Goal: Navigation & Orientation: Find specific page/section

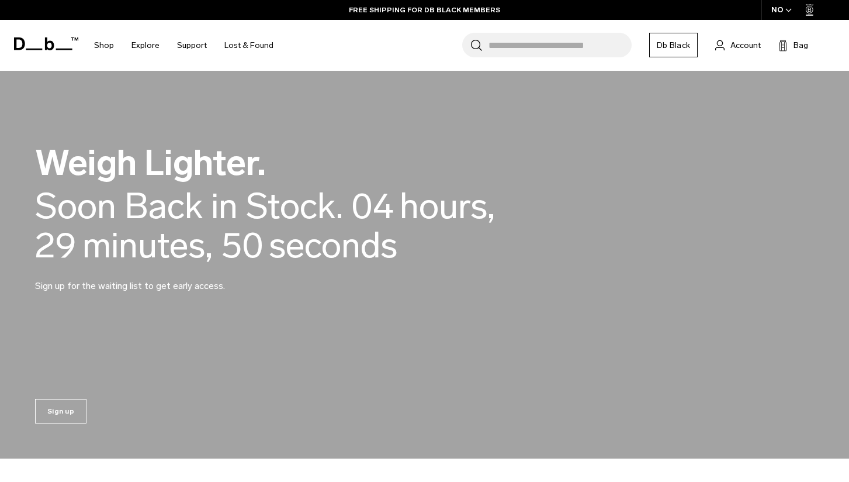
scroll to position [859, 0]
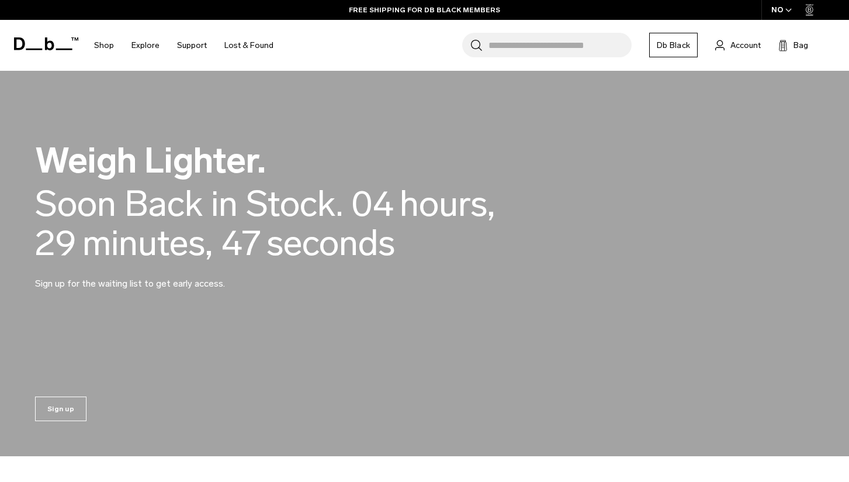
click at [155, 243] on span "minutes ," at bounding box center [147, 242] width 130 height 39
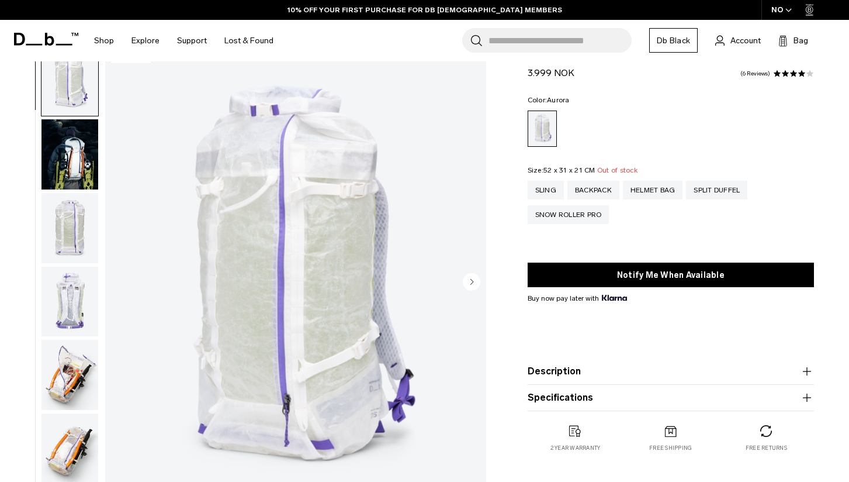
scroll to position [344, 0]
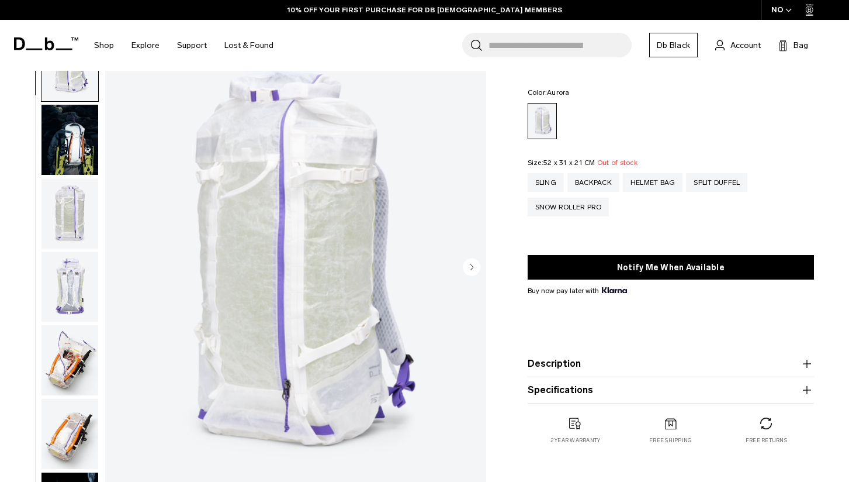
click at [68, 132] on img "button" at bounding box center [69, 140] width 57 height 70
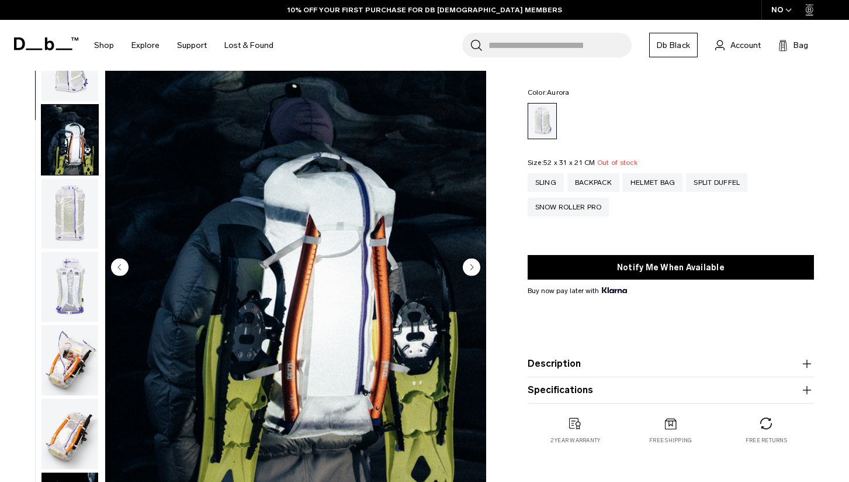
scroll to position [74, 0]
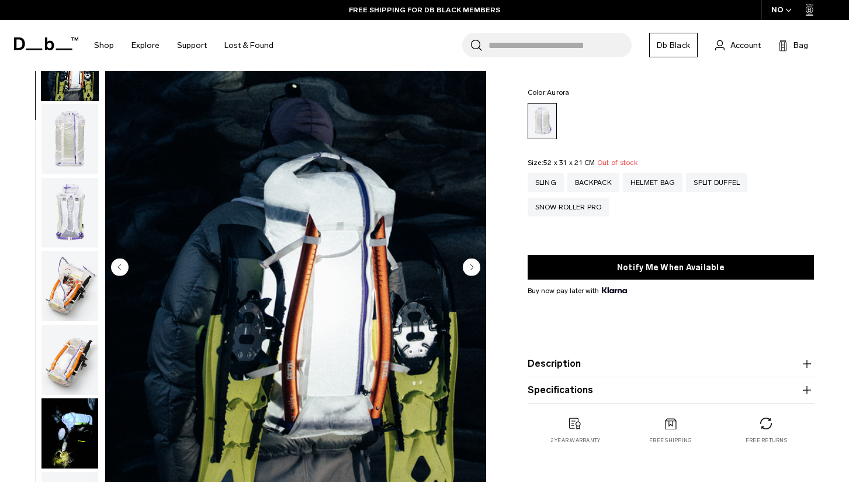
click at [68, 144] on img "button" at bounding box center [69, 139] width 57 height 70
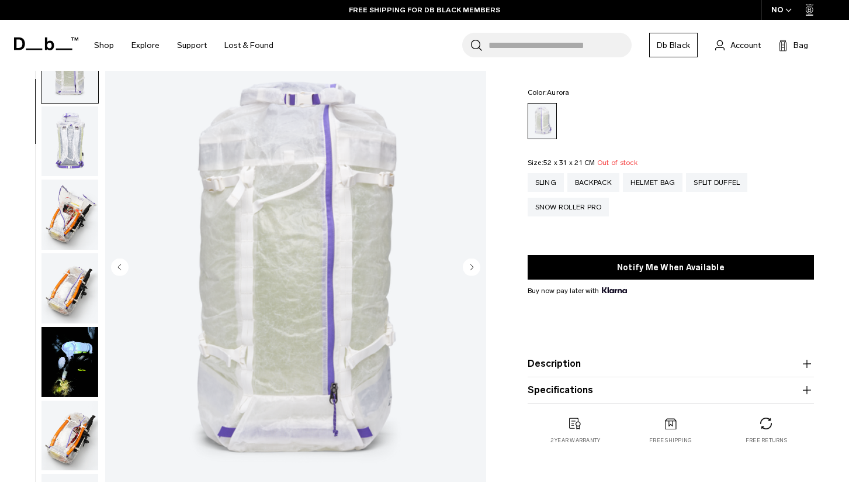
scroll to position [148, 0]
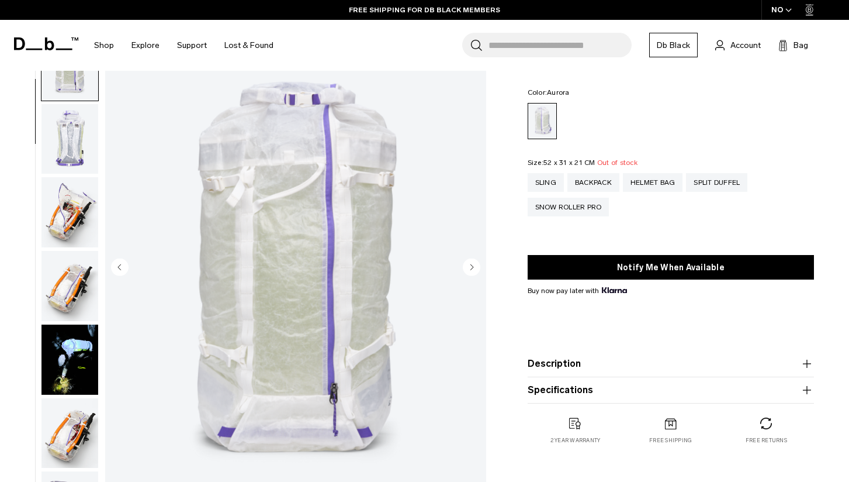
click at [67, 148] on img "button" at bounding box center [69, 139] width 57 height 70
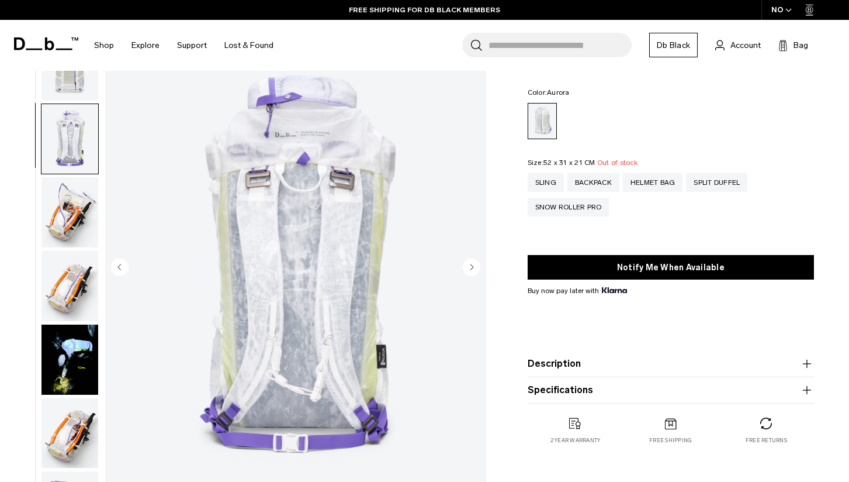
scroll to position [222, 0]
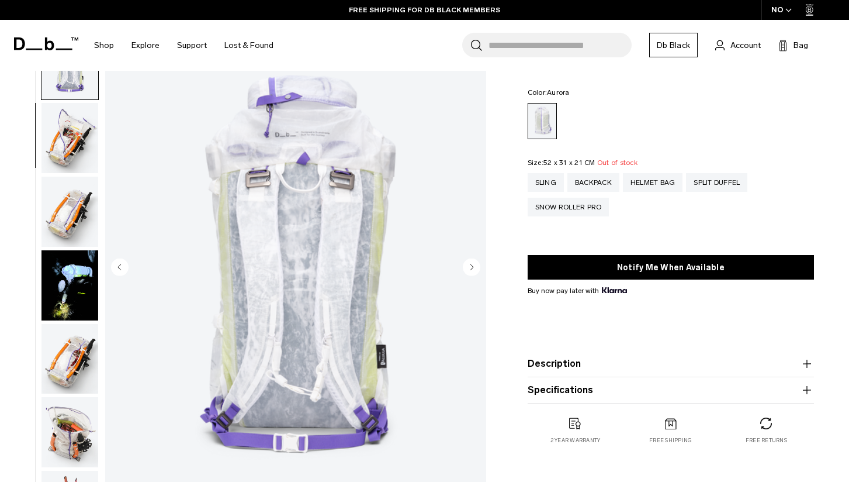
click at [68, 219] on img "button" at bounding box center [69, 212] width 57 height 70
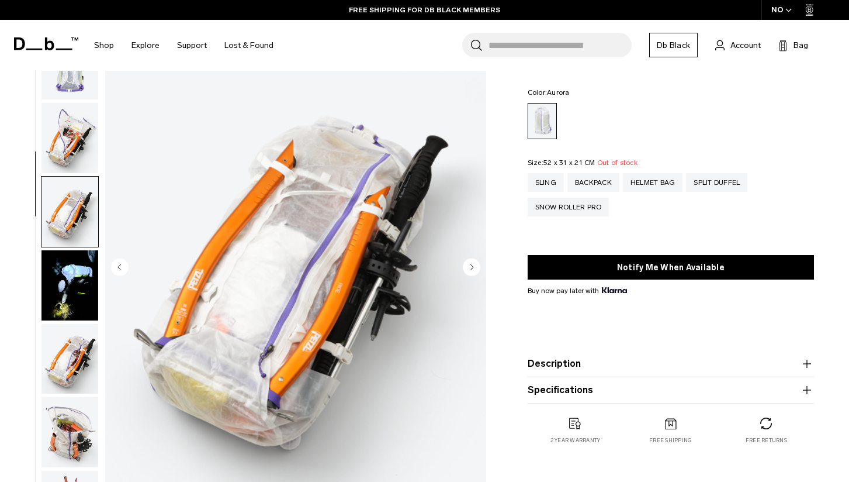
scroll to position [371, 0]
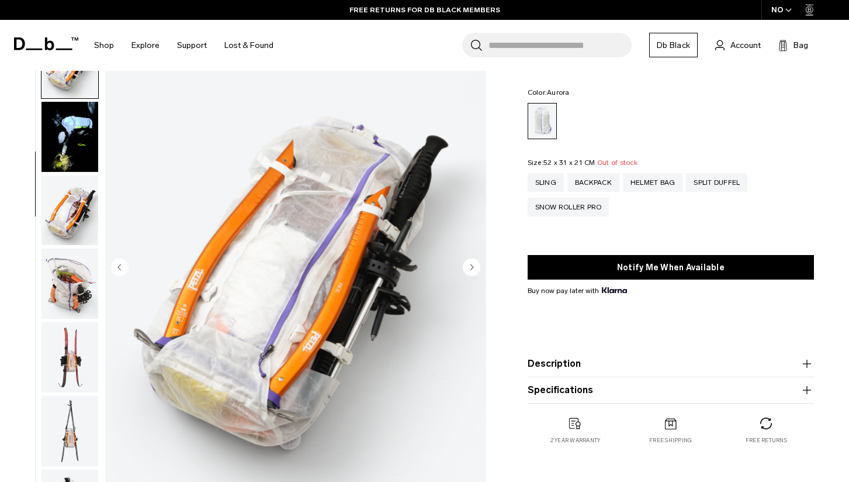
click at [70, 223] on img "button" at bounding box center [69, 210] width 57 height 70
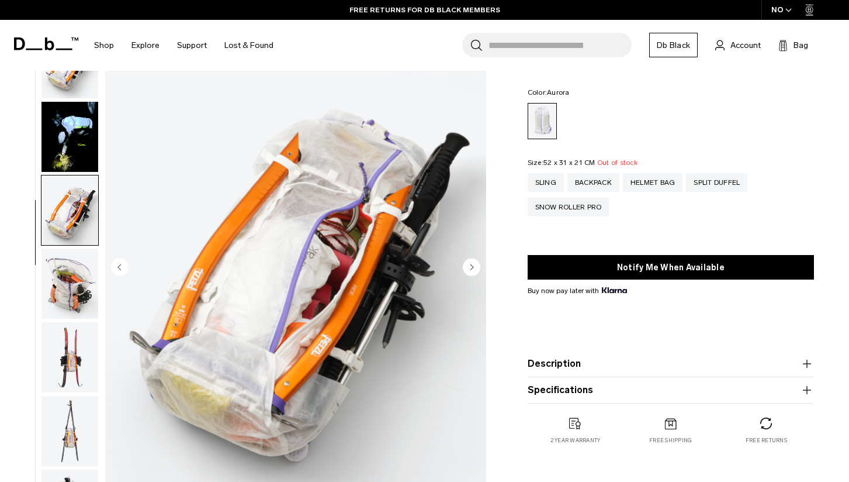
scroll to position [518, 0]
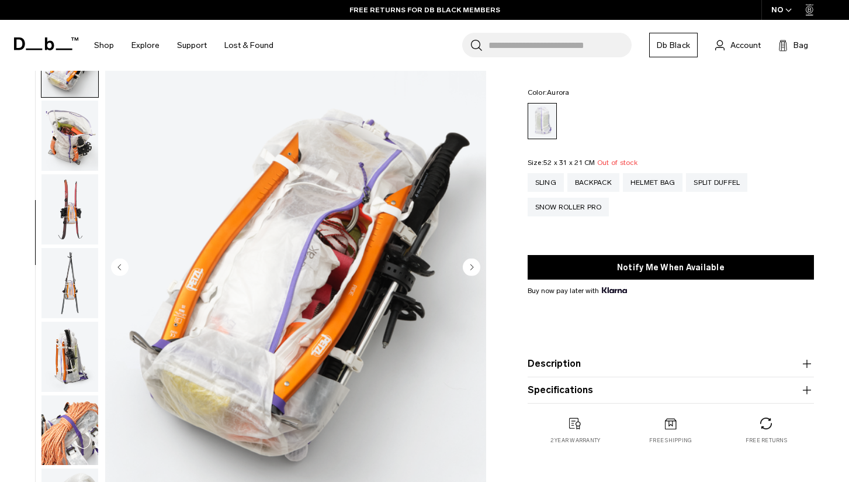
click at [74, 268] on img "button" at bounding box center [69, 283] width 57 height 70
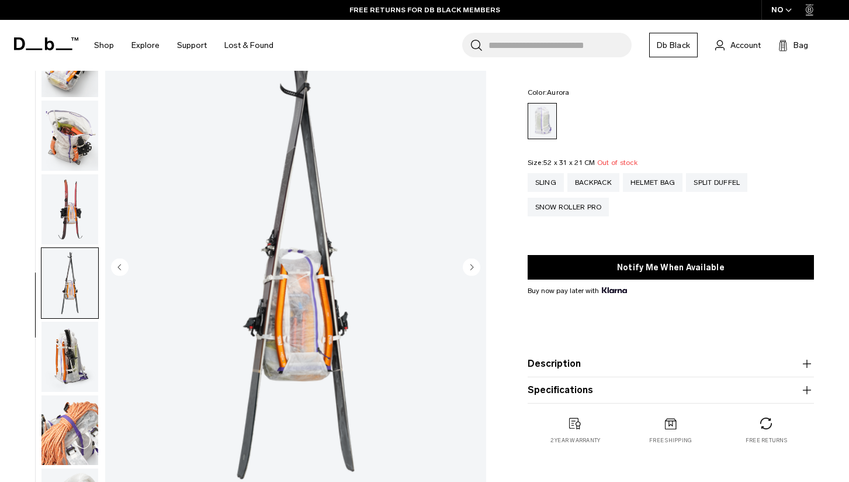
scroll to position [741, 0]
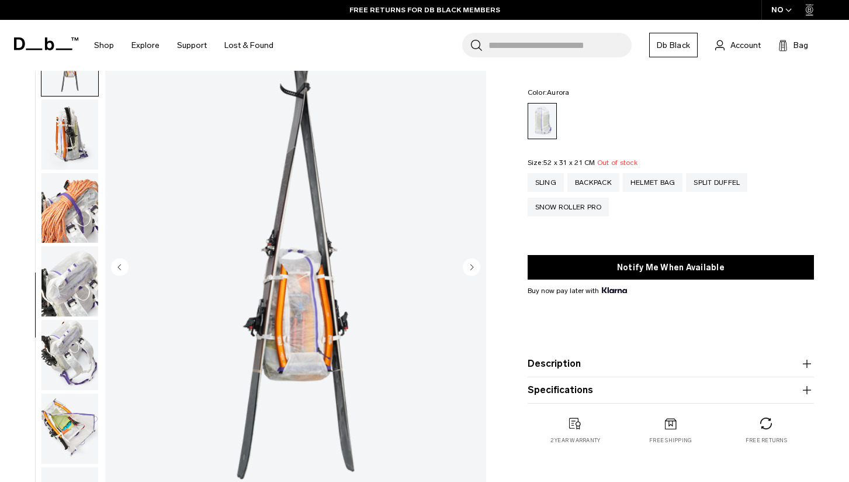
click at [73, 281] on img "button" at bounding box center [69, 281] width 57 height 70
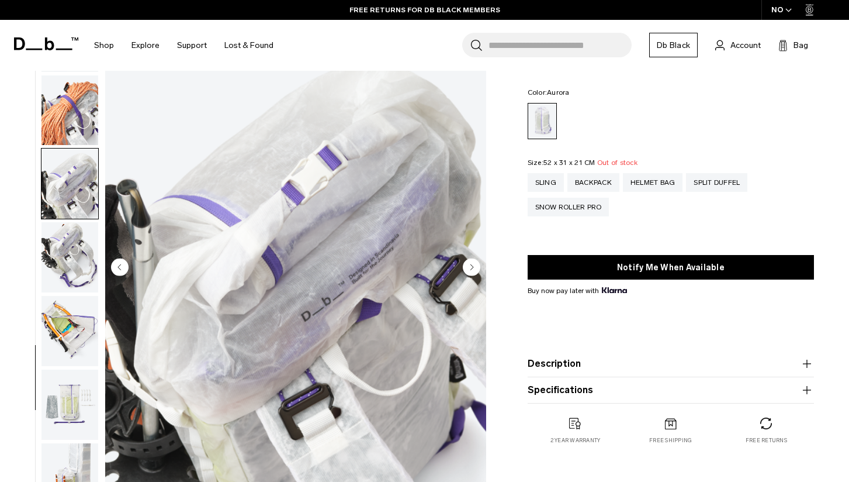
scroll to position [855, 0]
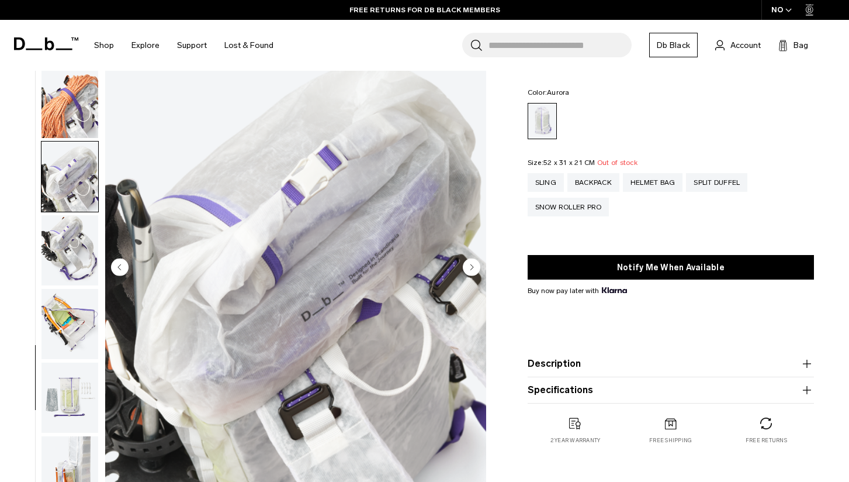
click at [70, 334] on img "button" at bounding box center [69, 324] width 57 height 70
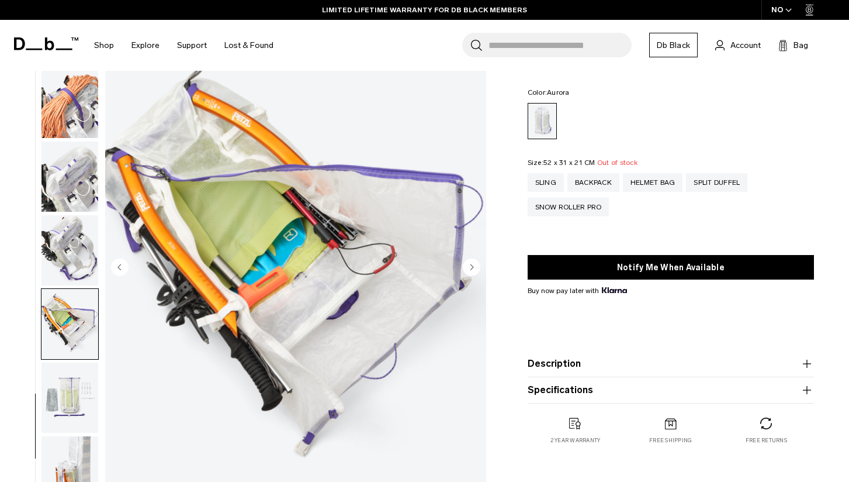
click at [72, 369] on img "button" at bounding box center [69, 397] width 57 height 70
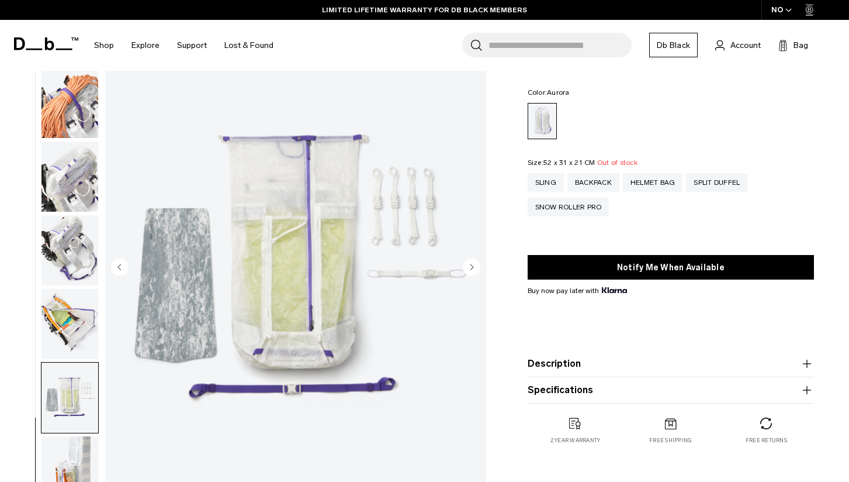
click at [72, 400] on img "button" at bounding box center [69, 397] width 57 height 70
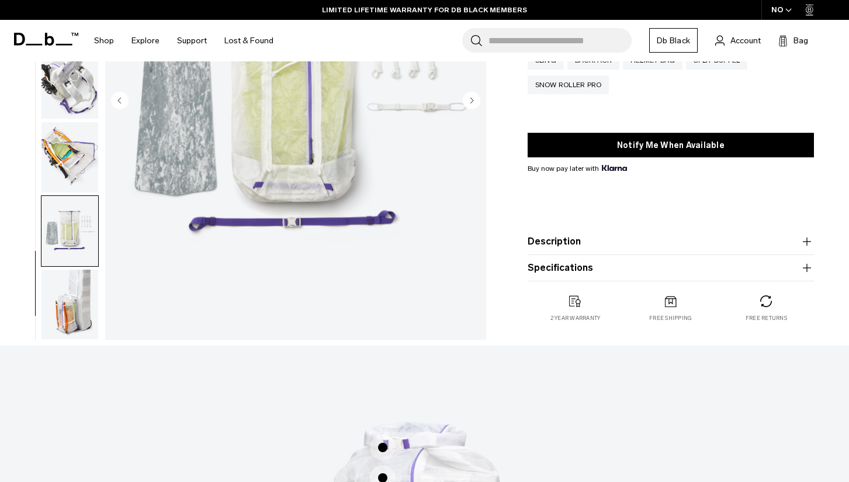
scroll to position [510, 0]
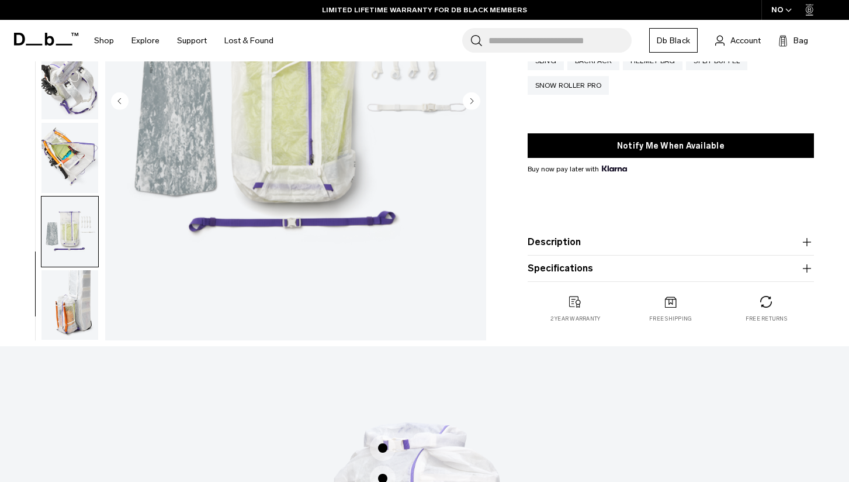
click at [75, 313] on img "button" at bounding box center [69, 305] width 57 height 70
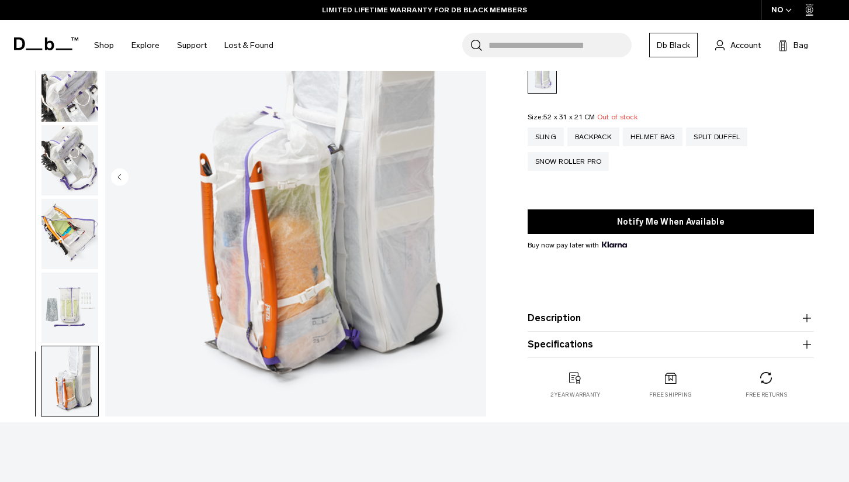
scroll to position [373, 0]
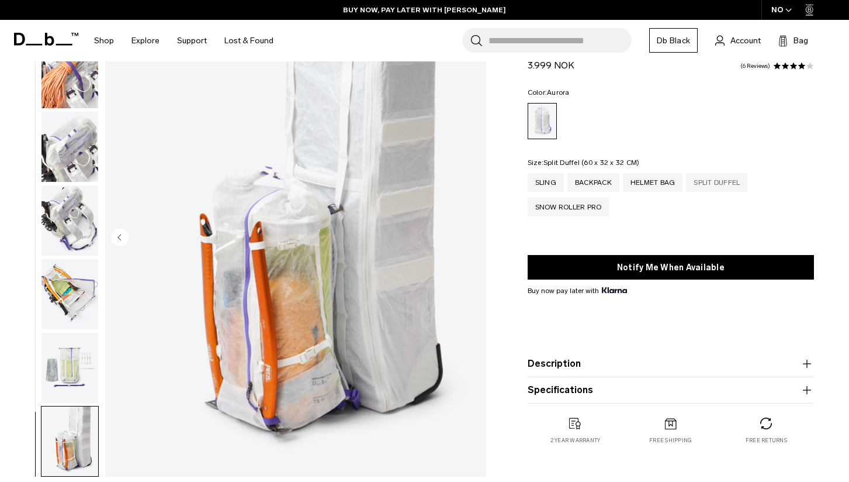
click at [717, 184] on div "Split Duffel" at bounding box center [716, 182] width 61 height 19
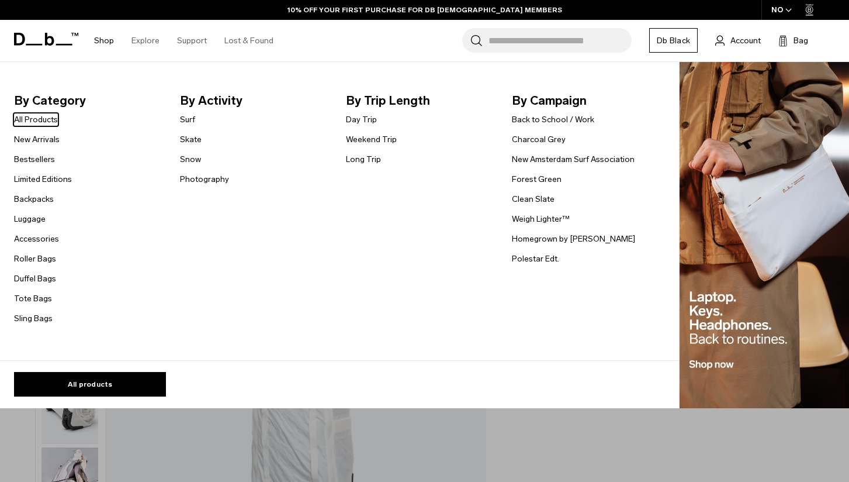
click at [103, 39] on link "Shop" at bounding box center [104, 40] width 20 height 41
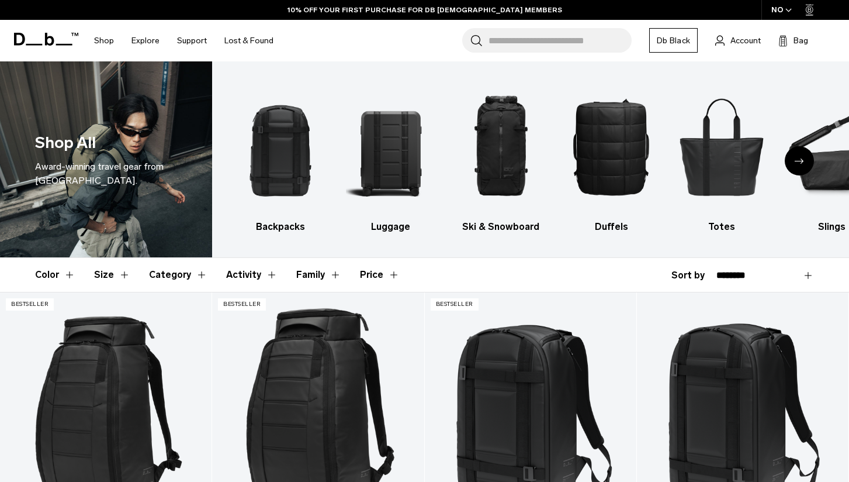
click at [800, 160] on icon "Next slide" at bounding box center [799, 160] width 9 height 5
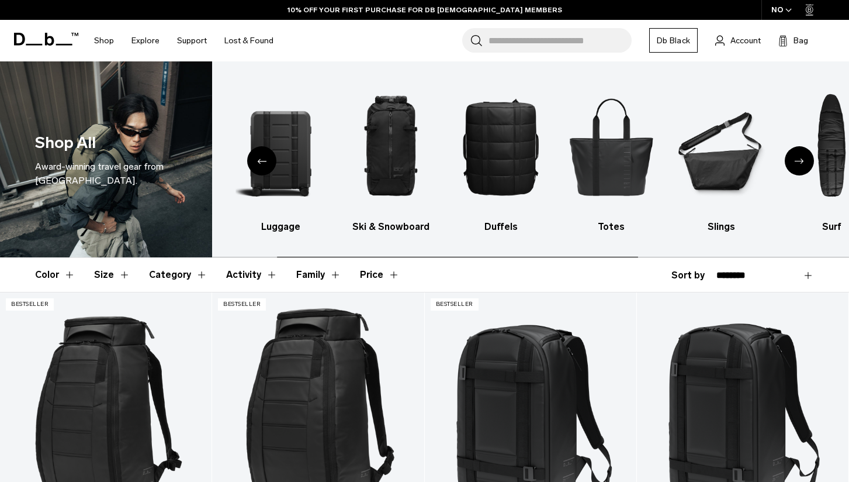
click at [800, 160] on icon "Next slide" at bounding box center [799, 160] width 9 height 5
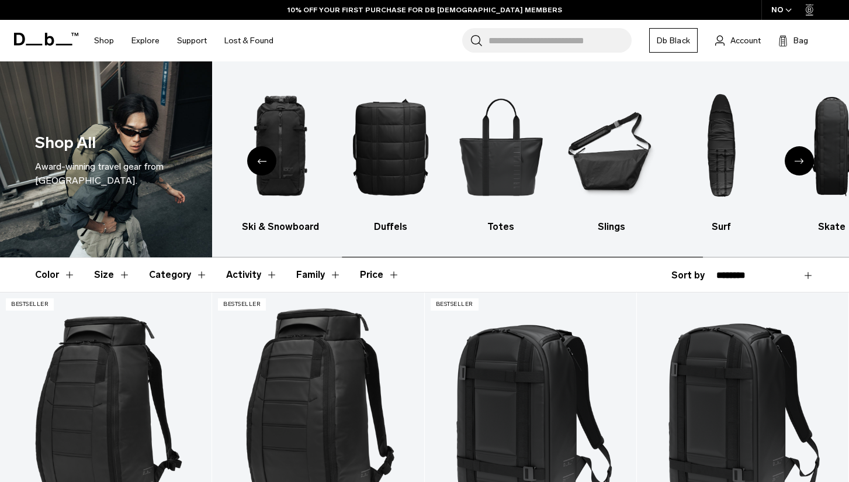
click at [800, 160] on icon "Next slide" at bounding box center [799, 160] width 9 height 5
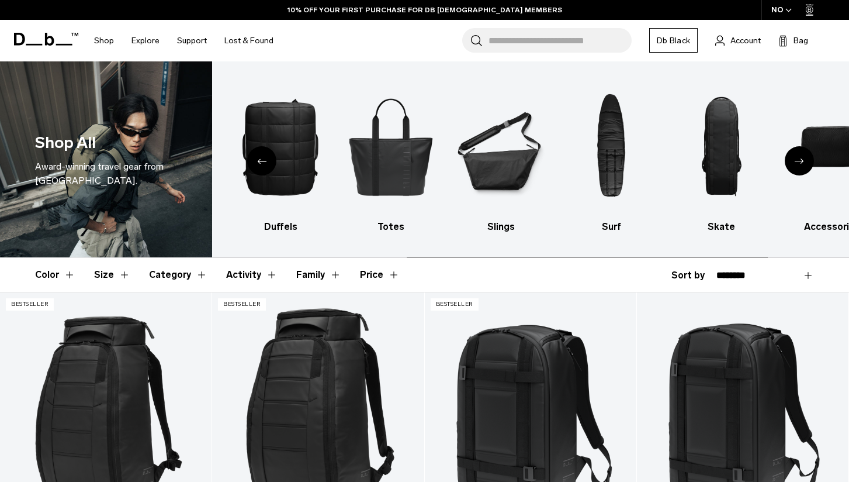
click at [800, 160] on icon "Next slide" at bounding box center [799, 160] width 9 height 5
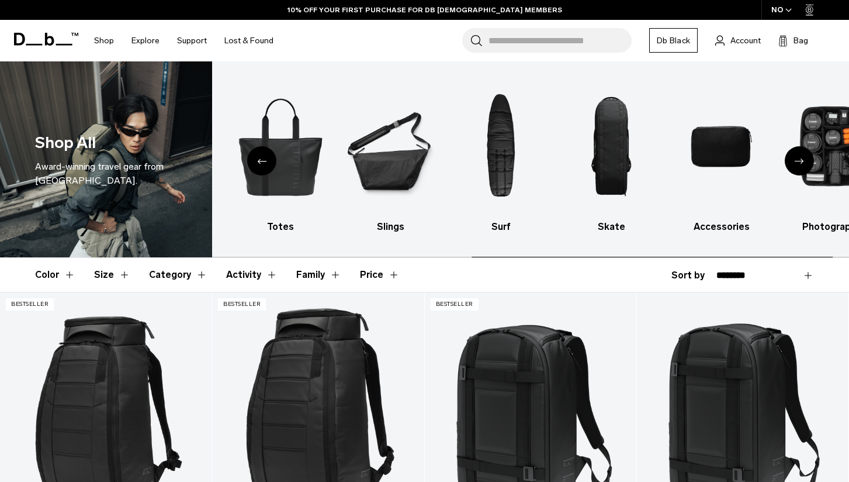
click at [800, 160] on icon "Next slide" at bounding box center [799, 160] width 9 height 5
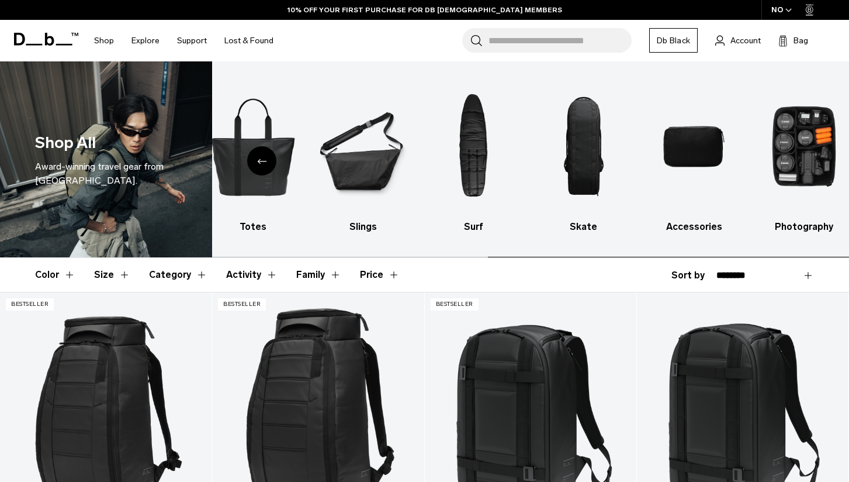
click at [800, 160] on img "10 / 10" at bounding box center [804, 146] width 90 height 135
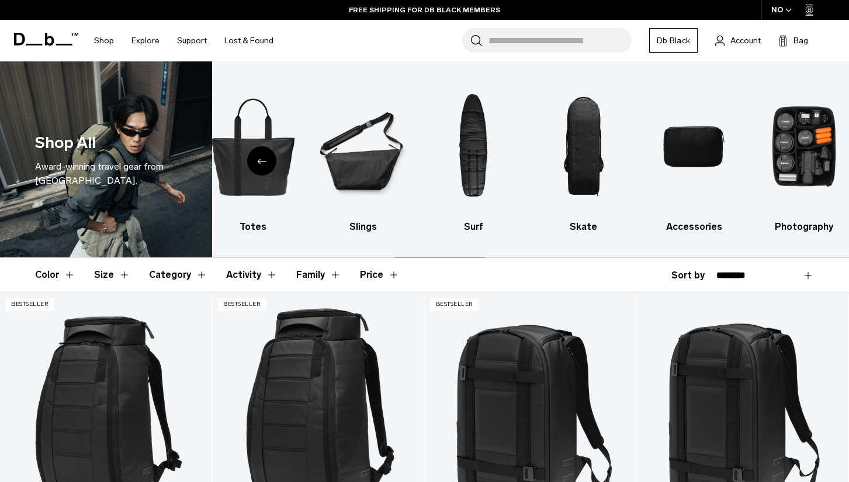
click at [800, 160] on img "10 / 10" at bounding box center [804, 146] width 90 height 135
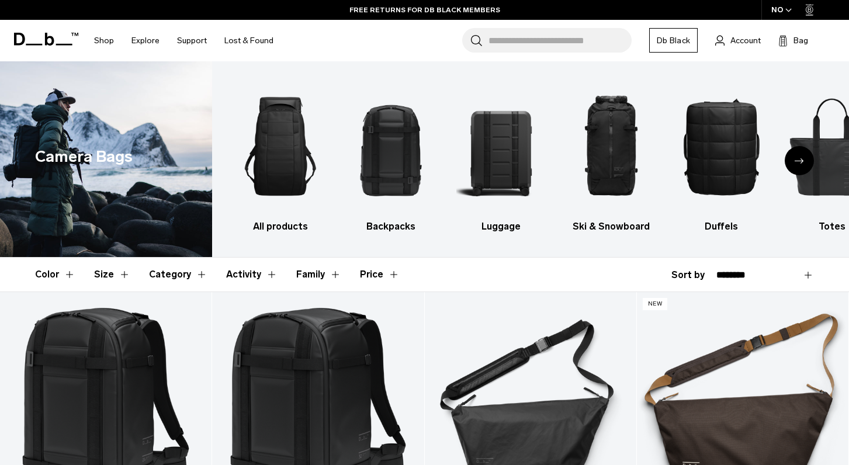
click at [801, 161] on icon "Next slide" at bounding box center [799, 160] width 9 height 5
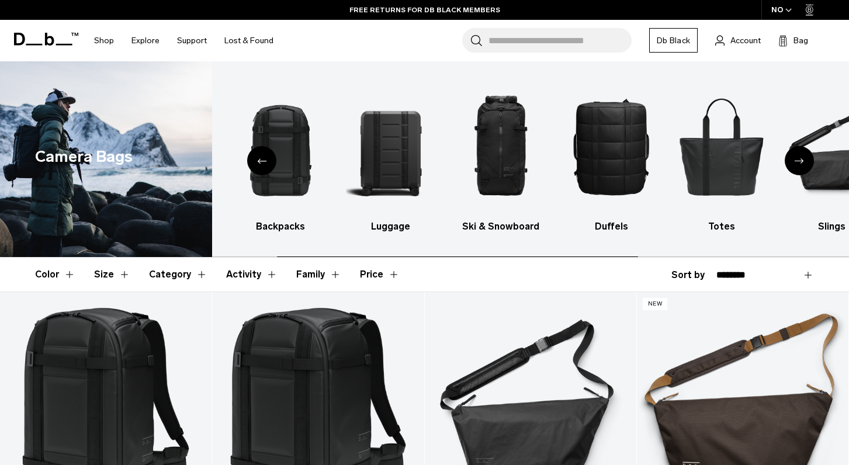
click at [801, 161] on icon "Next slide" at bounding box center [799, 160] width 9 height 5
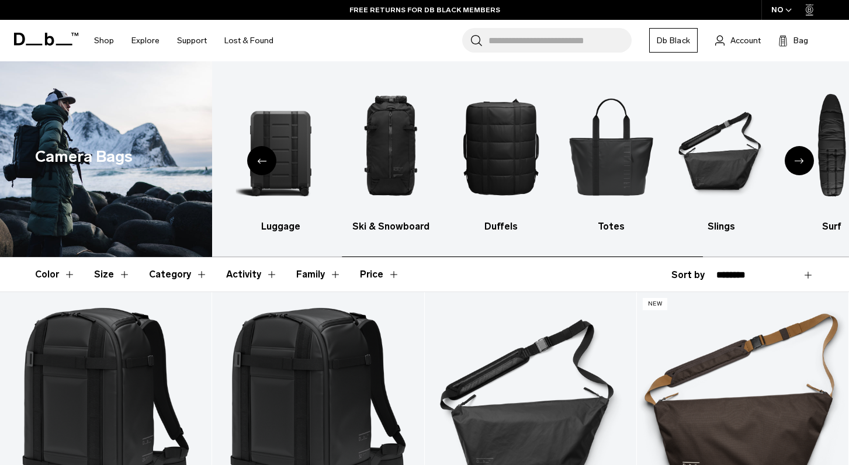
click at [801, 161] on icon "Next slide" at bounding box center [799, 160] width 9 height 5
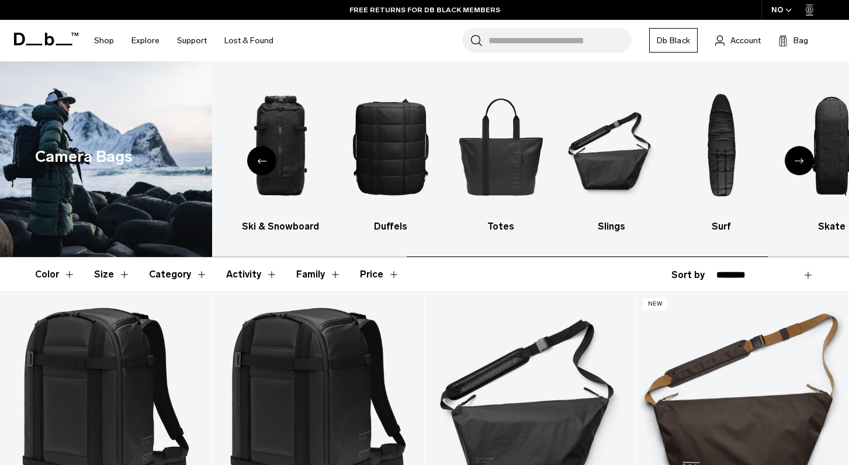
click at [801, 161] on icon "Next slide" at bounding box center [799, 160] width 9 height 5
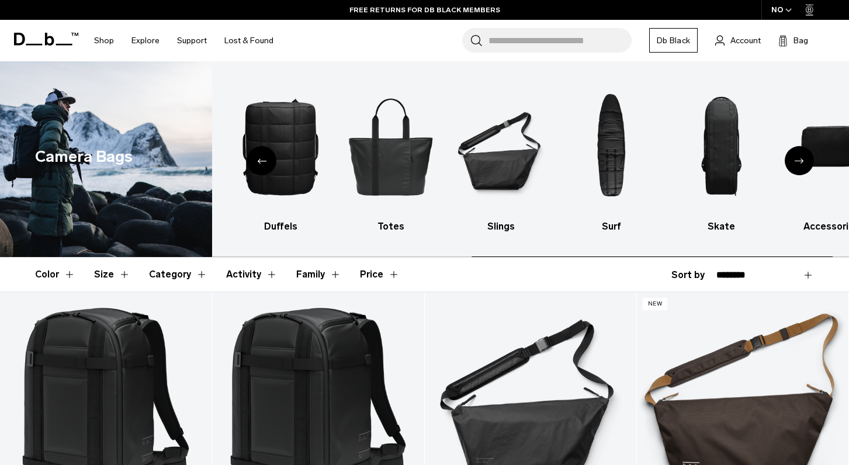
click at [801, 161] on icon "Next slide" at bounding box center [799, 160] width 9 height 5
click at [801, 161] on img "10 / 10" at bounding box center [832, 146] width 90 height 135
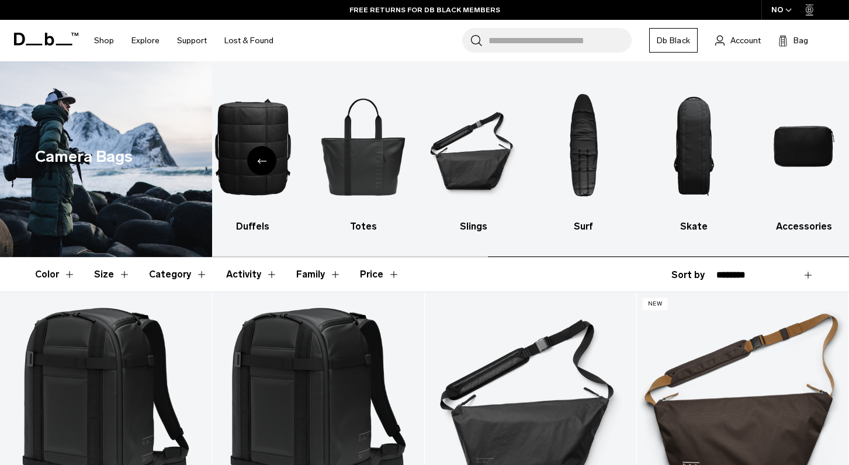
click at [801, 161] on img "10 / 10" at bounding box center [804, 146] width 90 height 135
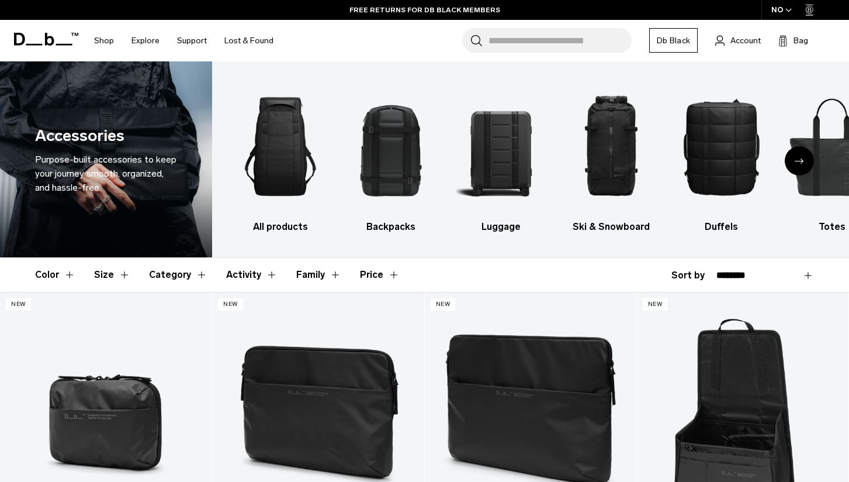
click at [788, 12] on icon "button" at bounding box center [788, 10] width 5 height 3
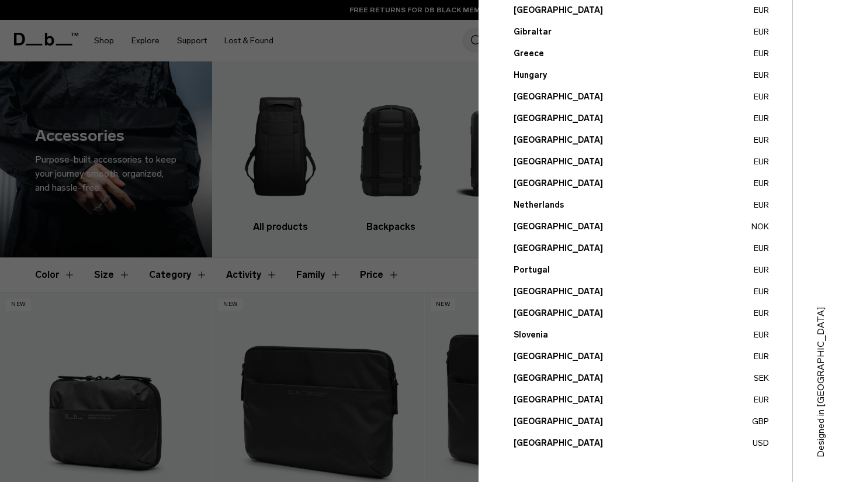
scroll to position [381, 0]
click at [527, 357] on button "[GEOGRAPHIC_DATA] EUR" at bounding box center [641, 356] width 255 height 12
